Goal: Navigation & Orientation: Find specific page/section

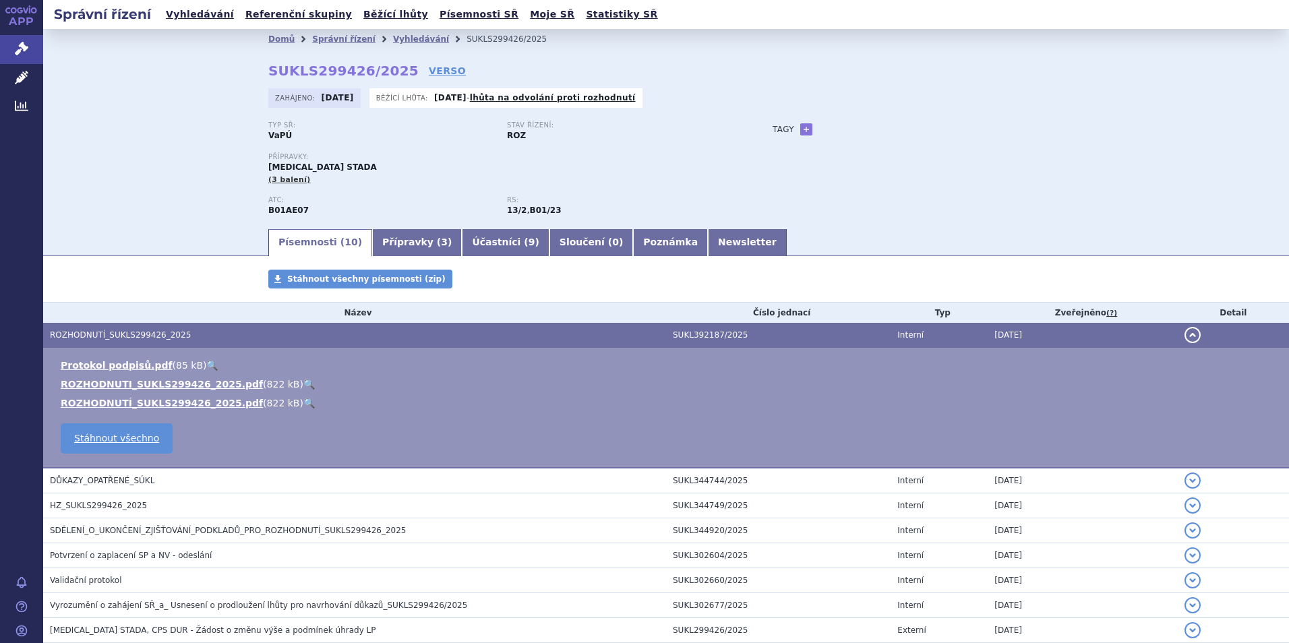
click at [86, 501] on span "HZ_SUKLS299426_2025" at bounding box center [98, 505] width 97 height 9
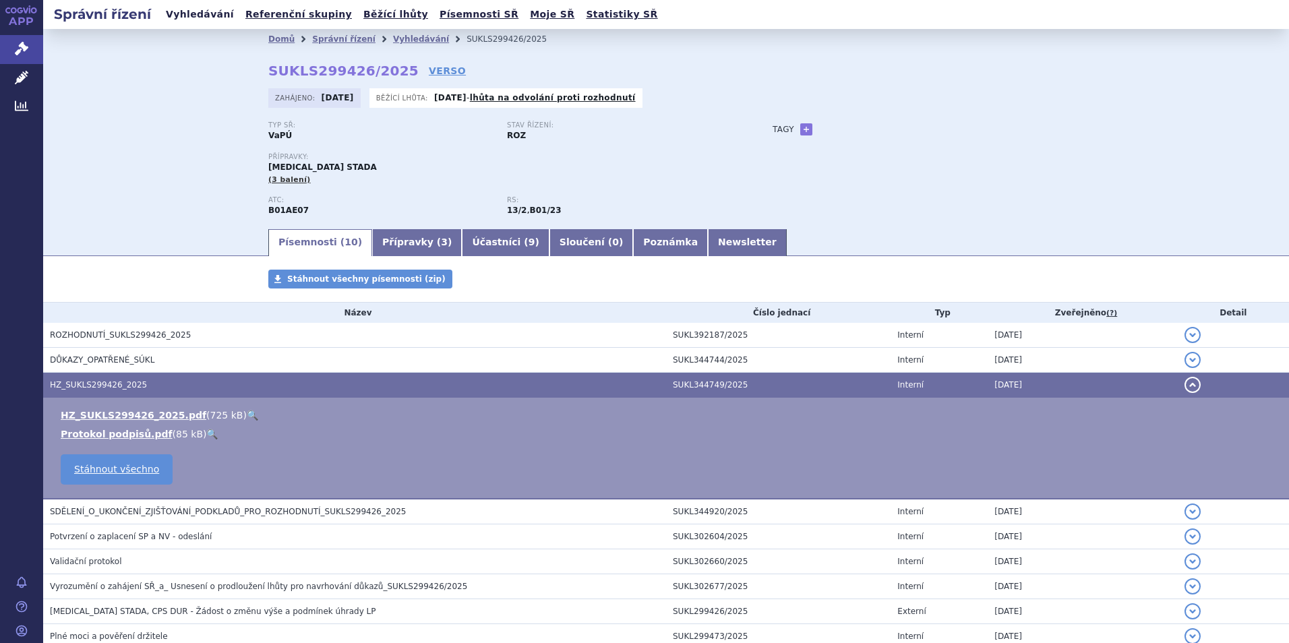
click at [174, 13] on link "Vyhledávání" at bounding box center [200, 14] width 76 height 18
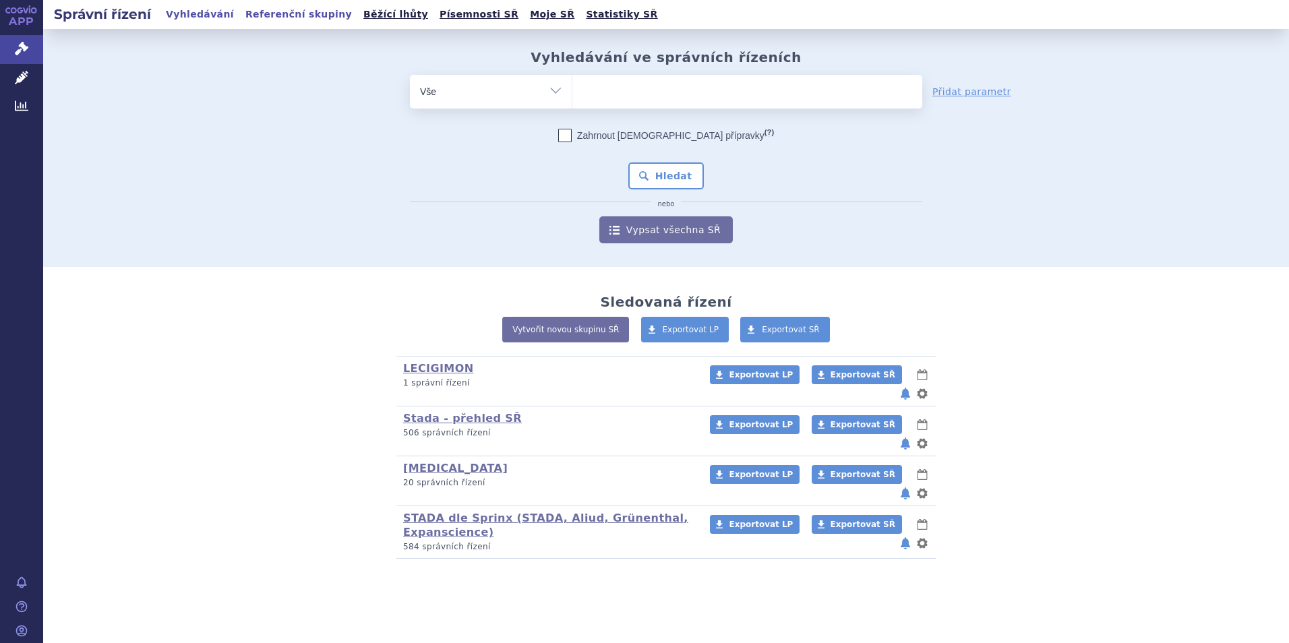
click at [304, 17] on link "Referenční skupiny" at bounding box center [298, 14] width 115 height 18
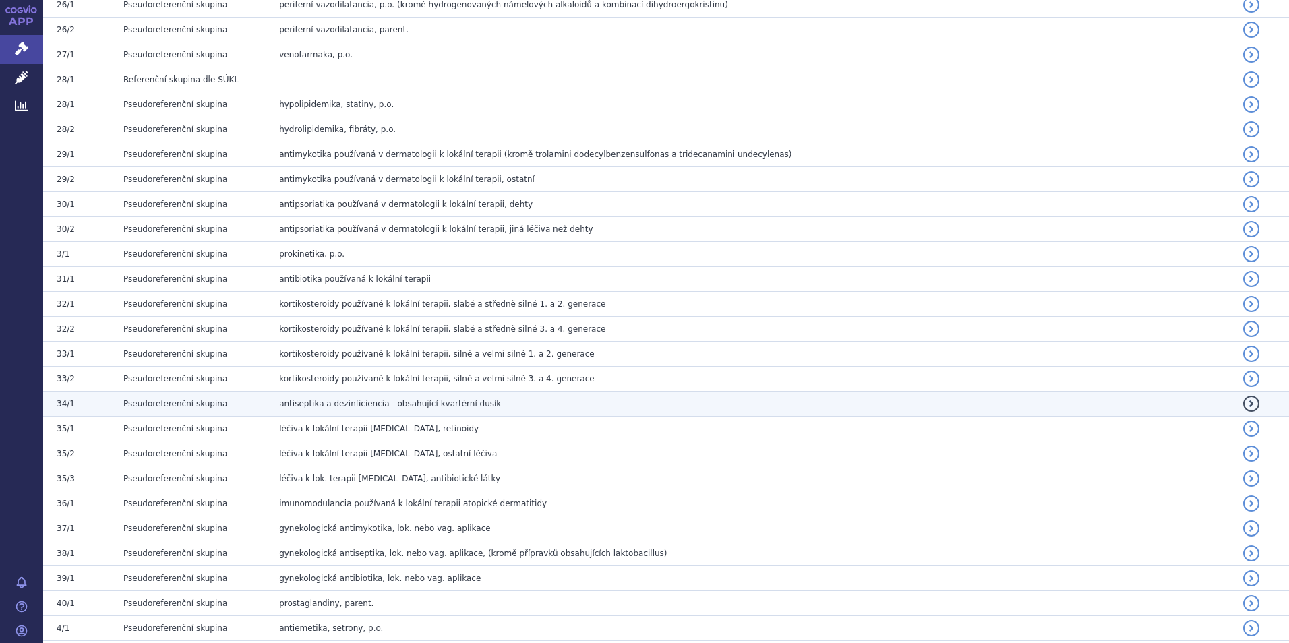
scroll to position [3034, 0]
